Goal: Download file/media

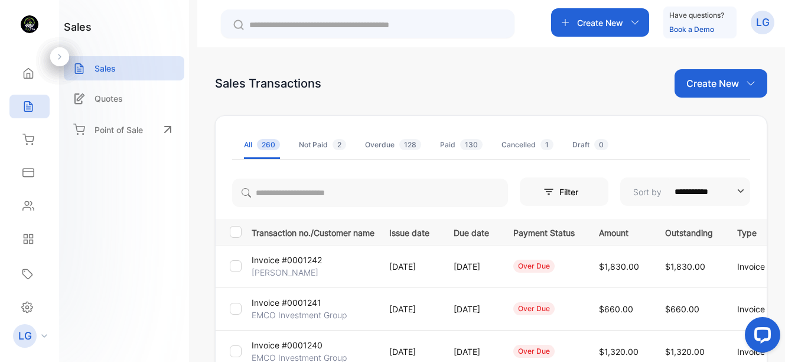
scroll to position [134, 0]
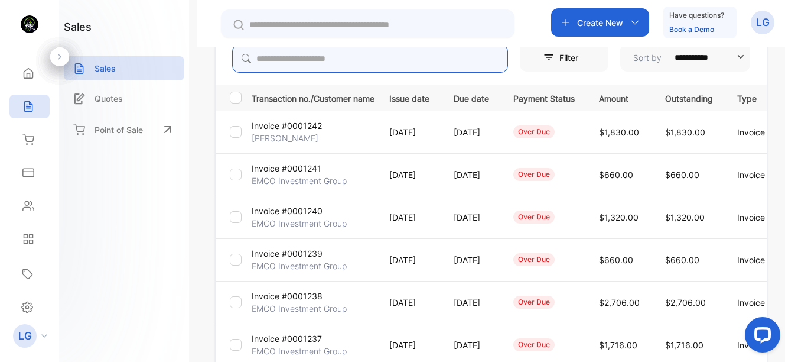
click at [331, 64] on input "search" at bounding box center [370, 58] width 276 height 28
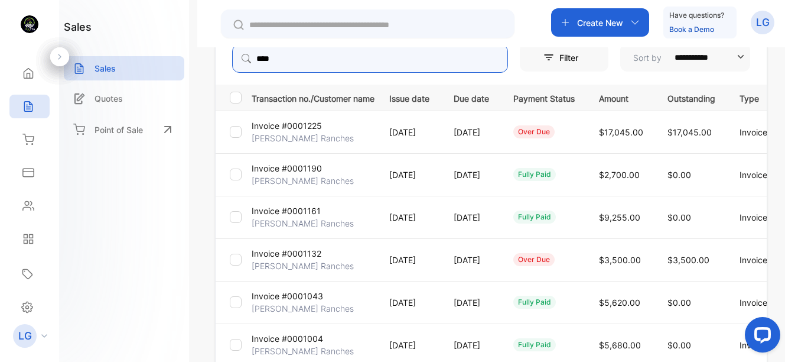
type input "****"
click at [304, 125] on p "Invoice #0001225" at bounding box center [287, 125] width 70 height 12
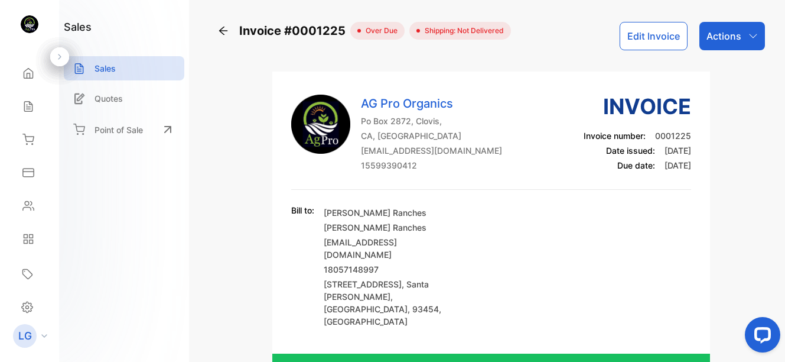
drag, startPoint x: 780, startPoint y: 57, endPoint x: 781, endPoint y: 89, distance: 31.9
click at [781, 89] on div "Invoice #0001225 over due Shipping: Not Delivered Edit Invoice Actions AG Pro O…" at bounding box center [491, 181] width 588 height 362
click at [721, 46] on div "Actions" at bounding box center [733, 36] width 66 height 28
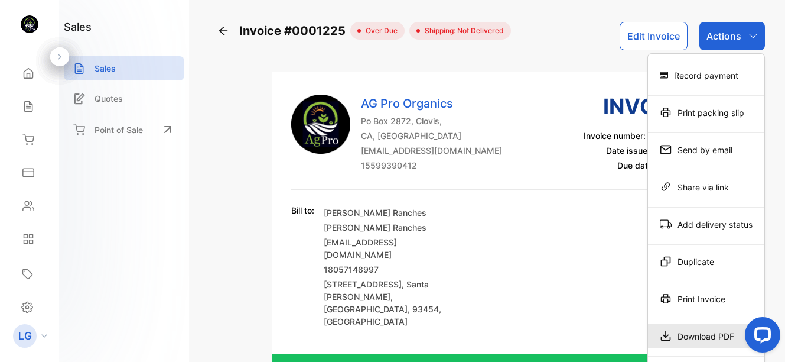
click at [700, 332] on div "Download PDF" at bounding box center [706, 336] width 116 height 24
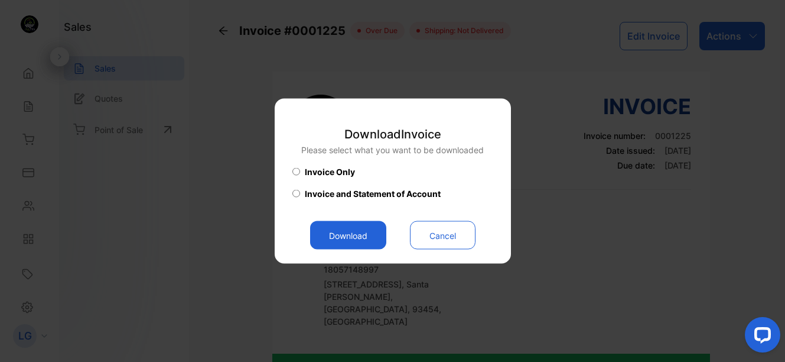
click at [360, 232] on button "Download" at bounding box center [348, 235] width 76 height 28
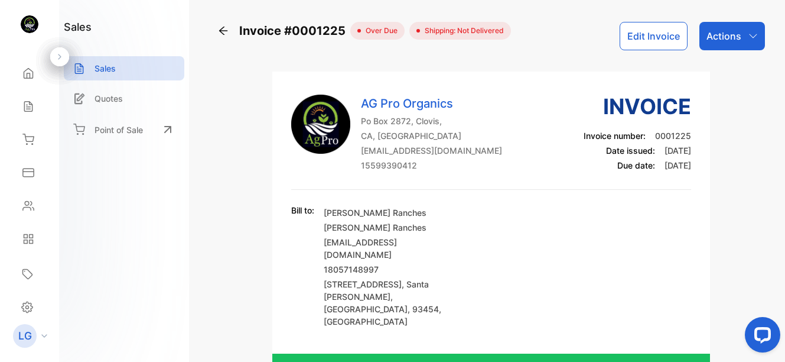
click at [739, 38] on div "Actions" at bounding box center [733, 36] width 66 height 28
